Goal: Transaction & Acquisition: Book appointment/travel/reservation

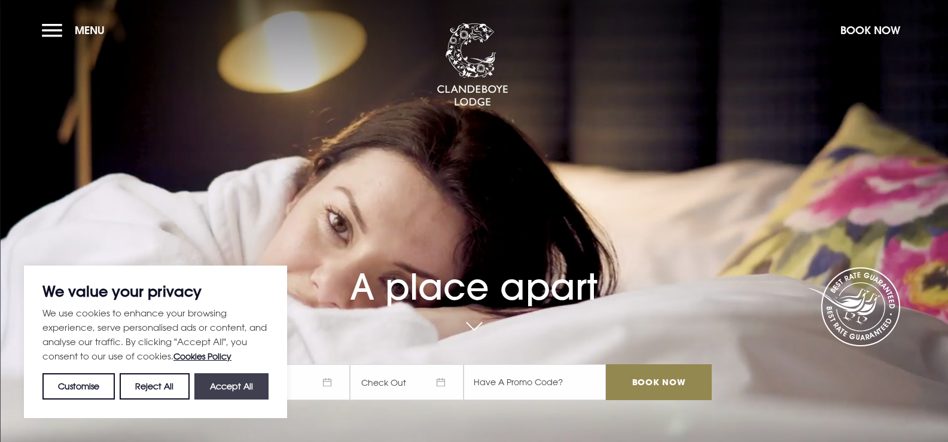
click at [238, 387] on button "Accept All" at bounding box center [231, 386] width 74 height 26
checkbox input "true"
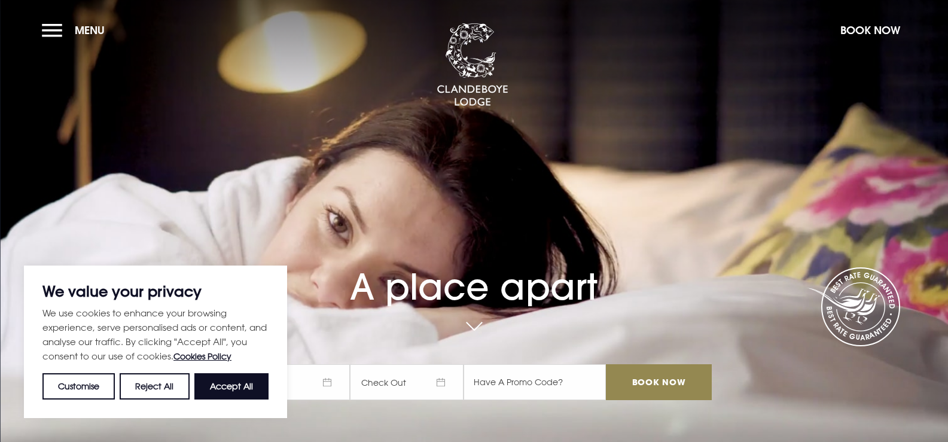
checkbox input "true"
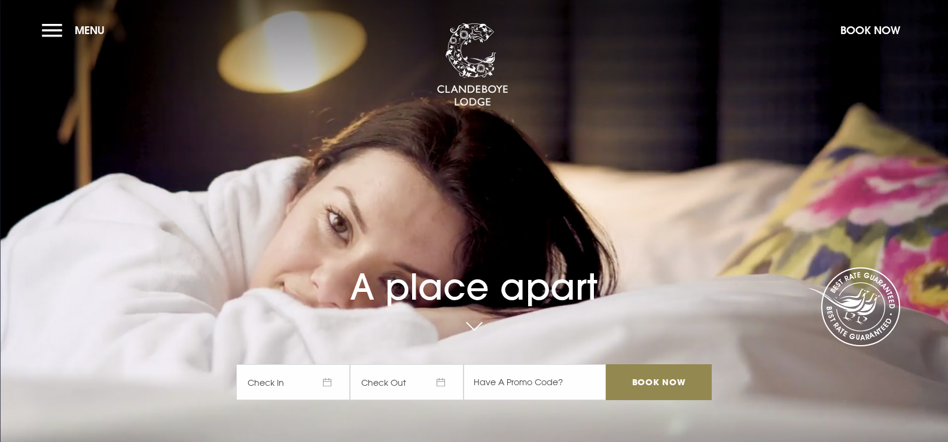
click at [276, 387] on span "Check In" at bounding box center [293, 382] width 114 height 36
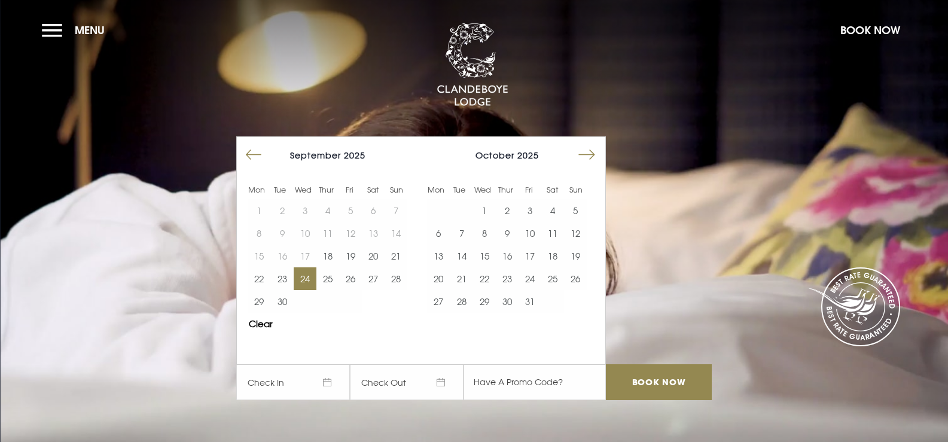
click at [299, 278] on button "24" at bounding box center [305, 278] width 23 height 23
click at [674, 382] on input "Book Now" at bounding box center [658, 382] width 105 height 36
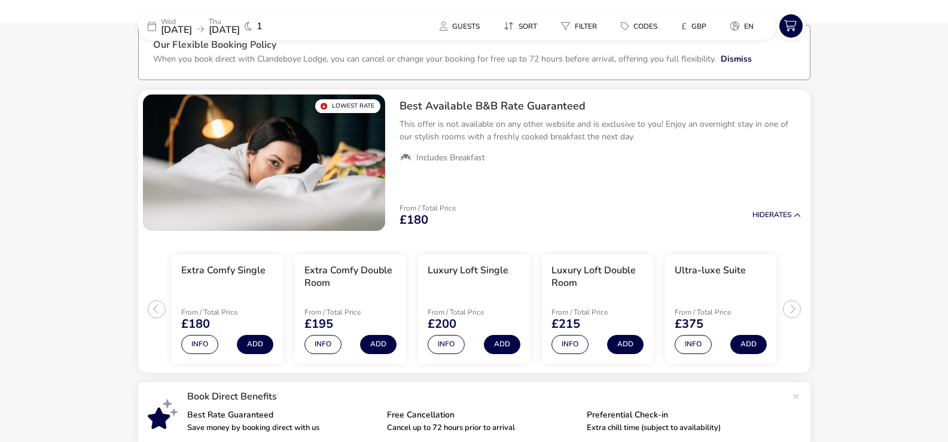
scroll to position [69, 0]
click at [198, 12] on div "[DATE] [DATE] 1" at bounding box center [227, 26] width 179 height 28
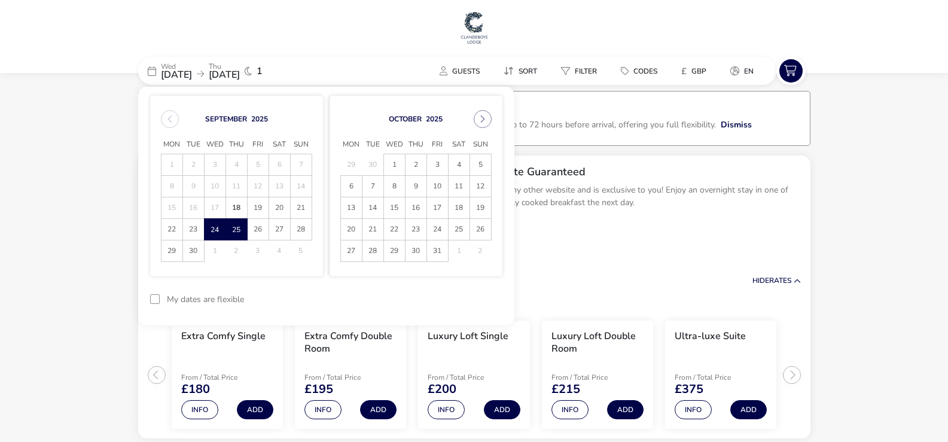
scroll to position [0, 0]
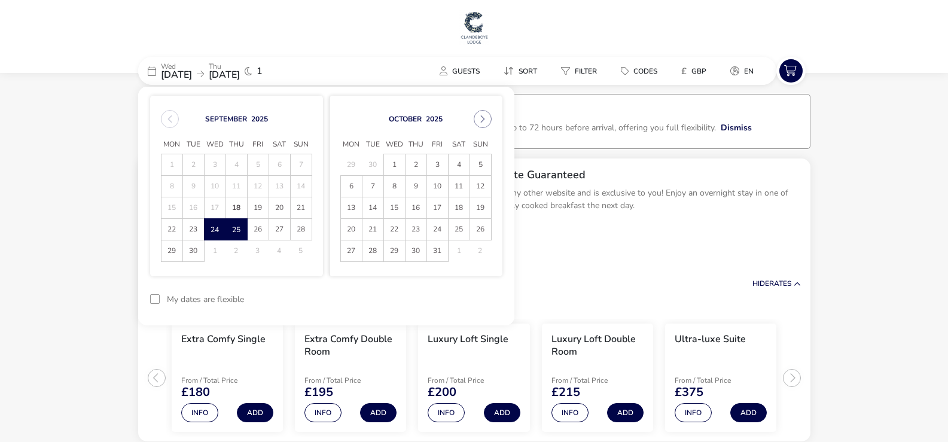
click at [492, 119] on div "[DATE] Mon Tue Wed Thu Fri Sat Sun 29 30 1 2 3 4 5 6 7 8 9 10 11 12 13 14 15 16…" at bounding box center [415, 186] width 173 height 181
click at [490, 120] on button "Next Month" at bounding box center [483, 119] width 18 height 18
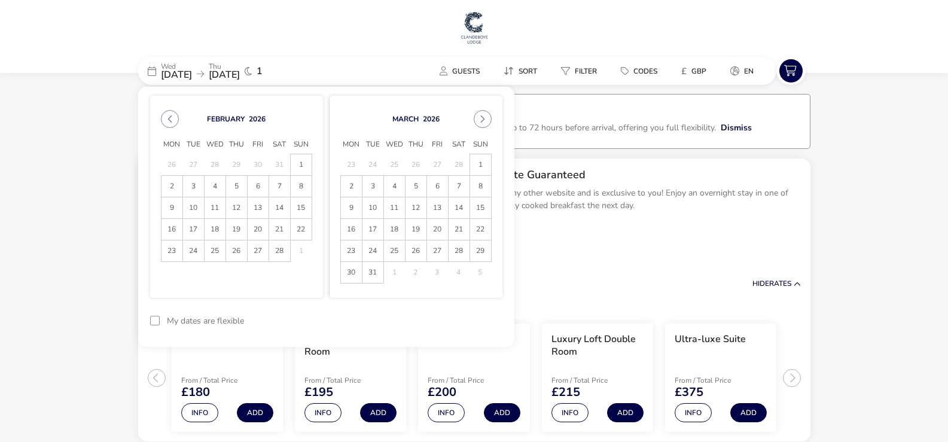
click at [490, 120] on button "Next Month" at bounding box center [483, 119] width 18 height 18
click at [489, 121] on button "Next Month" at bounding box center [483, 119] width 18 height 18
click at [422, 235] on span "25" at bounding box center [416, 229] width 21 height 21
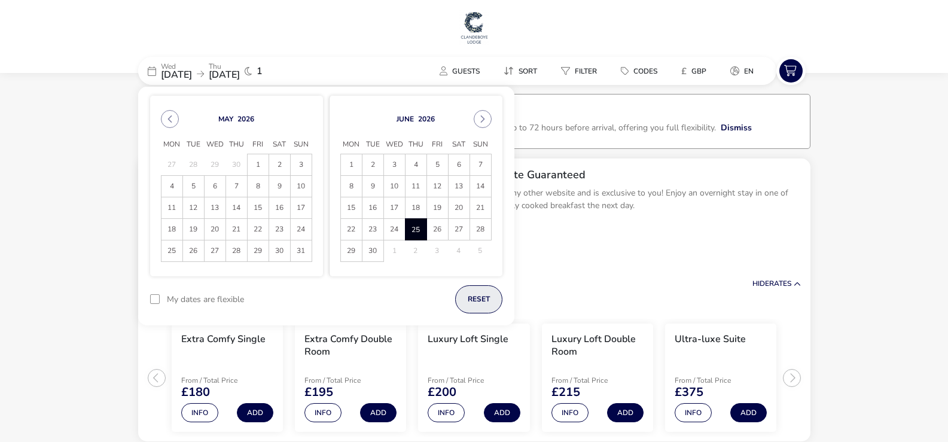
click at [468, 287] on button "reset" at bounding box center [478, 299] width 47 height 28
click at [478, 127] on button "Next Month" at bounding box center [483, 119] width 18 height 18
click at [179, 121] on div "[DATE]" at bounding box center [236, 119] width 151 height 18
click at [178, 123] on div "[DATE]" at bounding box center [236, 119] width 151 height 18
click at [165, 124] on button "Previous Month" at bounding box center [170, 119] width 18 height 18
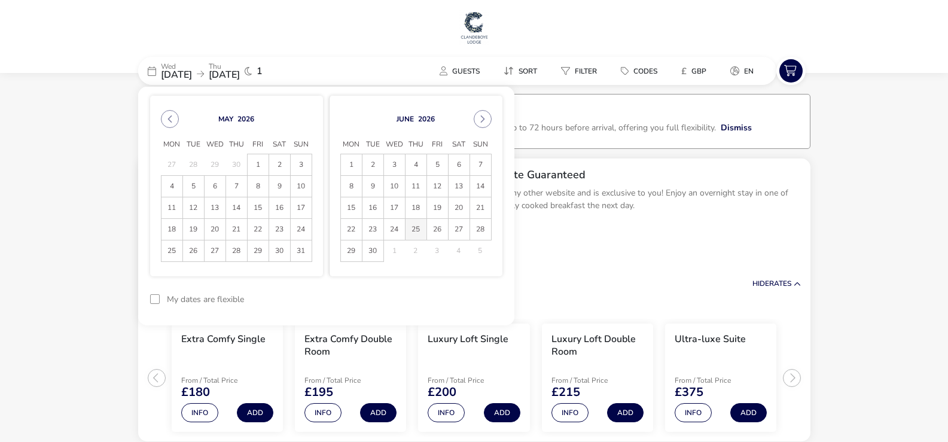
click at [420, 227] on span "25" at bounding box center [416, 229] width 21 height 21
click at [440, 229] on span "26" at bounding box center [437, 229] width 21 height 21
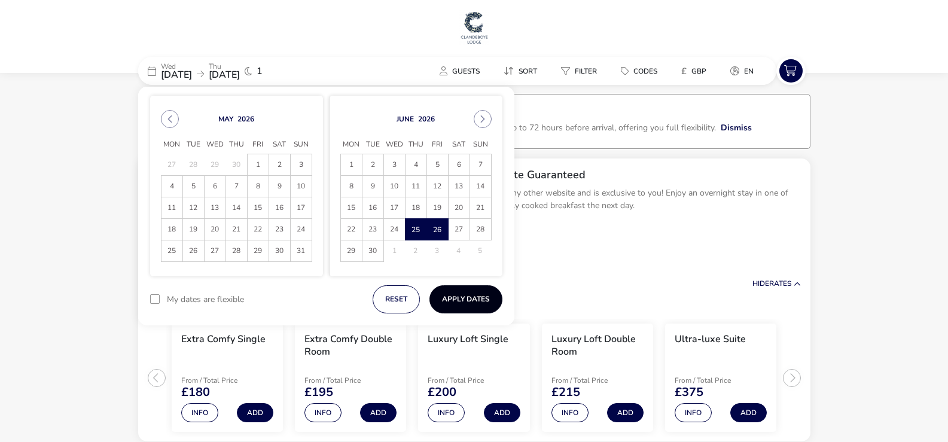
click at [468, 300] on button "Apply Dates" at bounding box center [466, 299] width 73 height 28
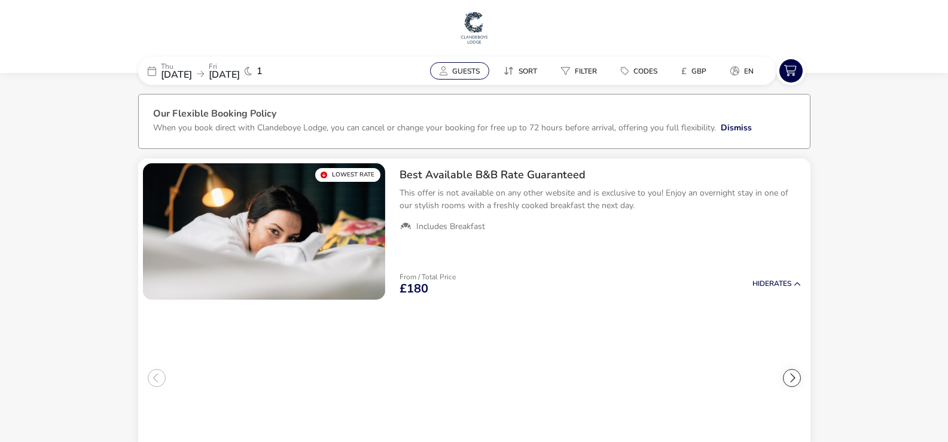
click at [443, 63] on button "Guests" at bounding box center [459, 70] width 59 height 17
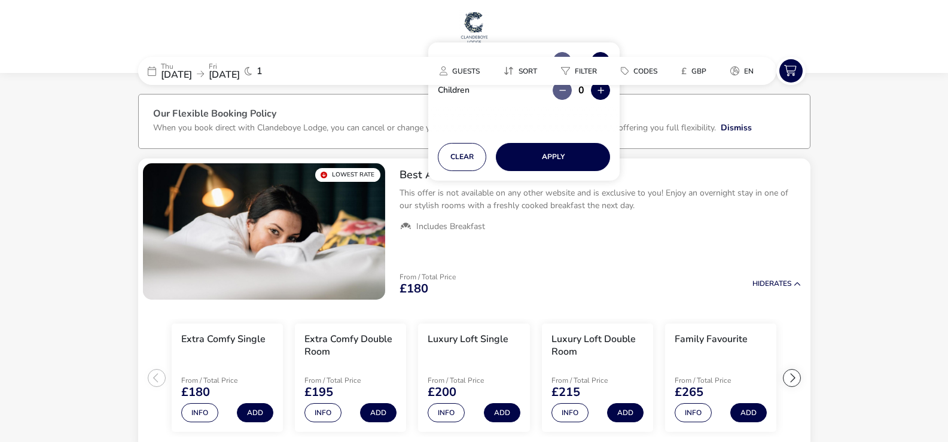
click at [599, 55] on div "[DATE] [DATE] 1 Guests Sort Filter Codes £ GBP en" at bounding box center [474, 65] width 672 height 40
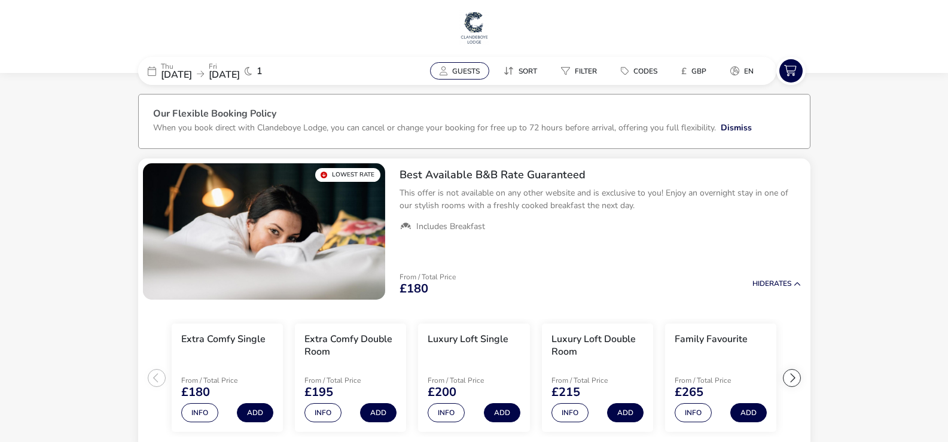
click at [473, 74] on span "Guests" at bounding box center [466, 71] width 28 height 10
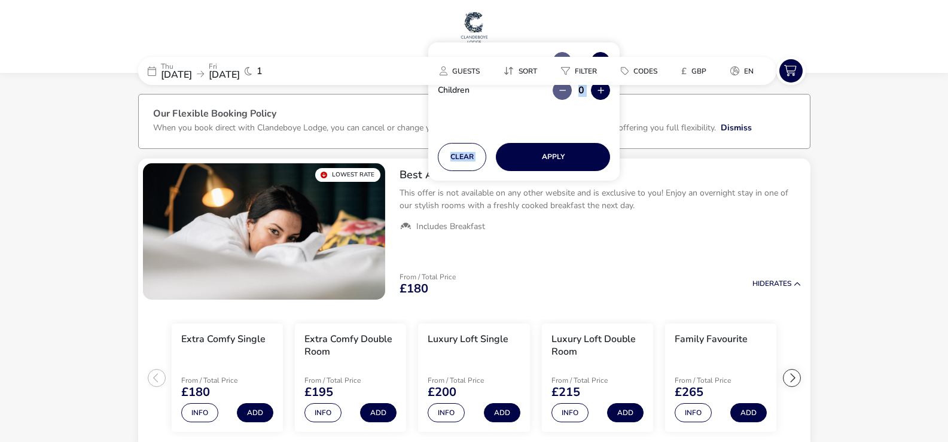
drag, startPoint x: 535, startPoint y: 122, endPoint x: 532, endPoint y: 172, distance: 49.8
click at [532, 172] on div "Adult 0 Children 0 Clear Apply" at bounding box center [523, 111] width 191 height 138
click at [525, 133] on div "Clear Apply" at bounding box center [523, 156] width 191 height 47
click at [468, 163] on button "Clear" at bounding box center [462, 157] width 48 height 28
click at [596, 54] on div "[DATE] [DATE] 1 Guests Sort Filter Codes £ GBP en" at bounding box center [474, 65] width 672 height 40
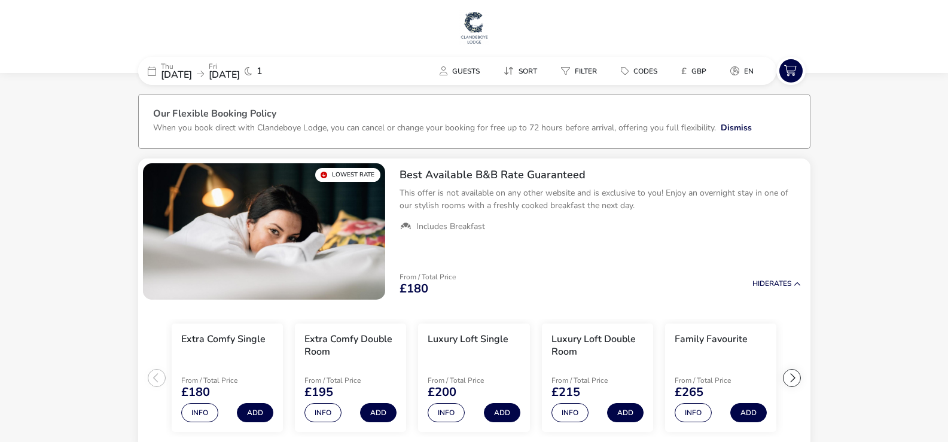
click at [604, 56] on div "[DATE] [DATE] 1 Guests Sort Filter Codes £ GBP en" at bounding box center [474, 65] width 672 height 40
click at [477, 73] on span "Guests" at bounding box center [466, 71] width 28 height 10
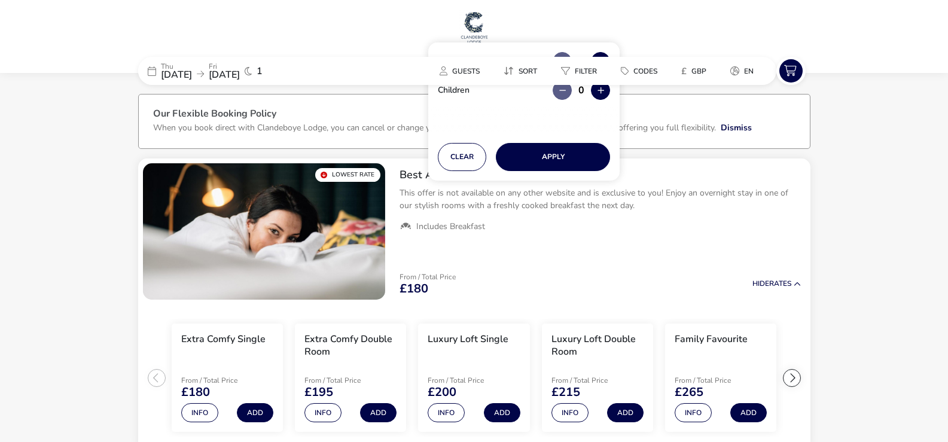
click at [604, 53] on div "[DATE] [DATE] 1 Guests Sort Filter Codes £ GBP en" at bounding box center [474, 65] width 672 height 40
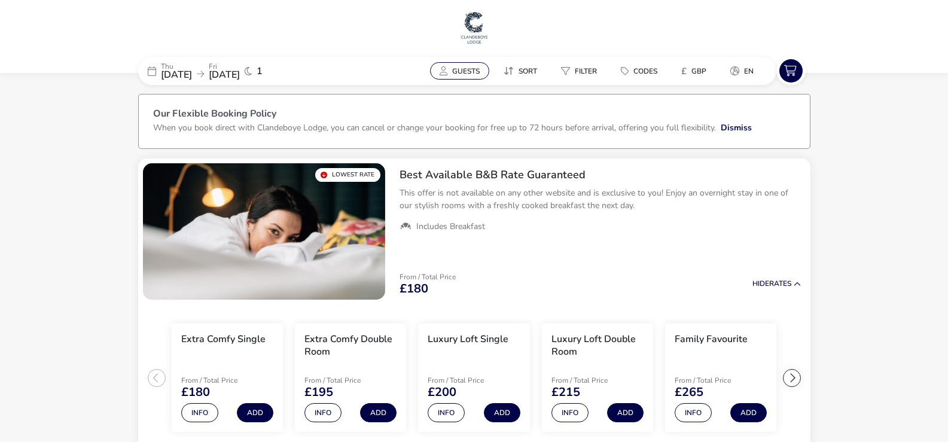
drag, startPoint x: 452, startPoint y: 75, endPoint x: 462, endPoint y: 71, distance: 11.0
click at [452, 75] on span "Guests" at bounding box center [466, 71] width 28 height 10
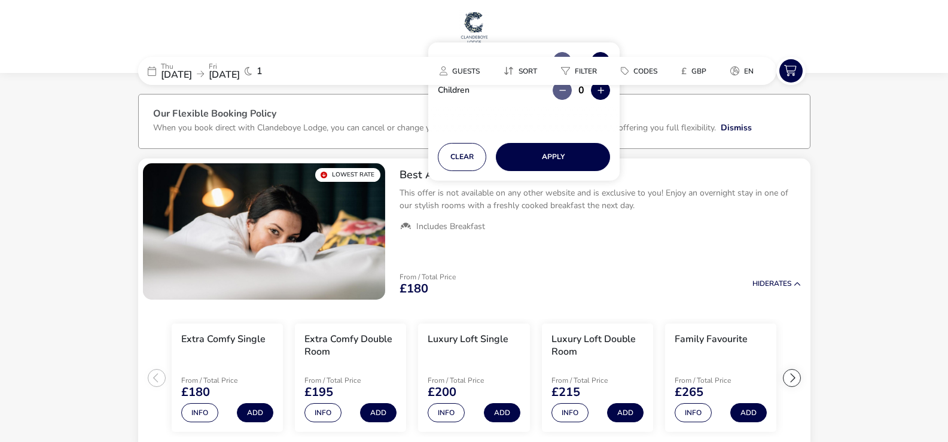
click at [596, 50] on div "[DATE] [DATE] 1 Guests Sort Filter Codes £ GBP en" at bounding box center [474, 65] width 672 height 40
